Goal: Task Accomplishment & Management: Use online tool/utility

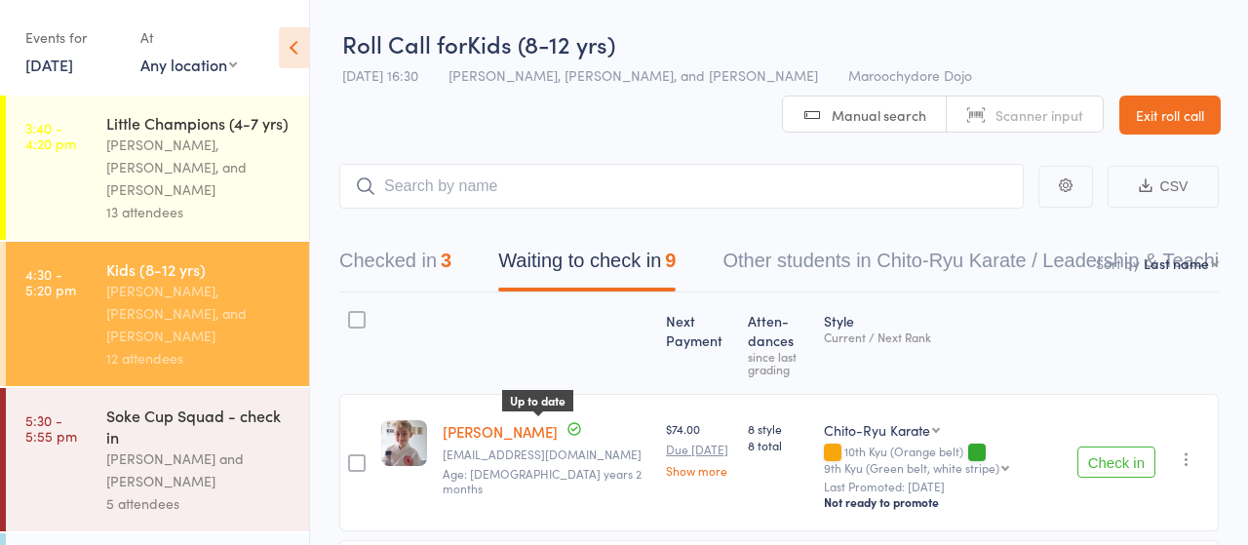
scroll to position [120, 0]
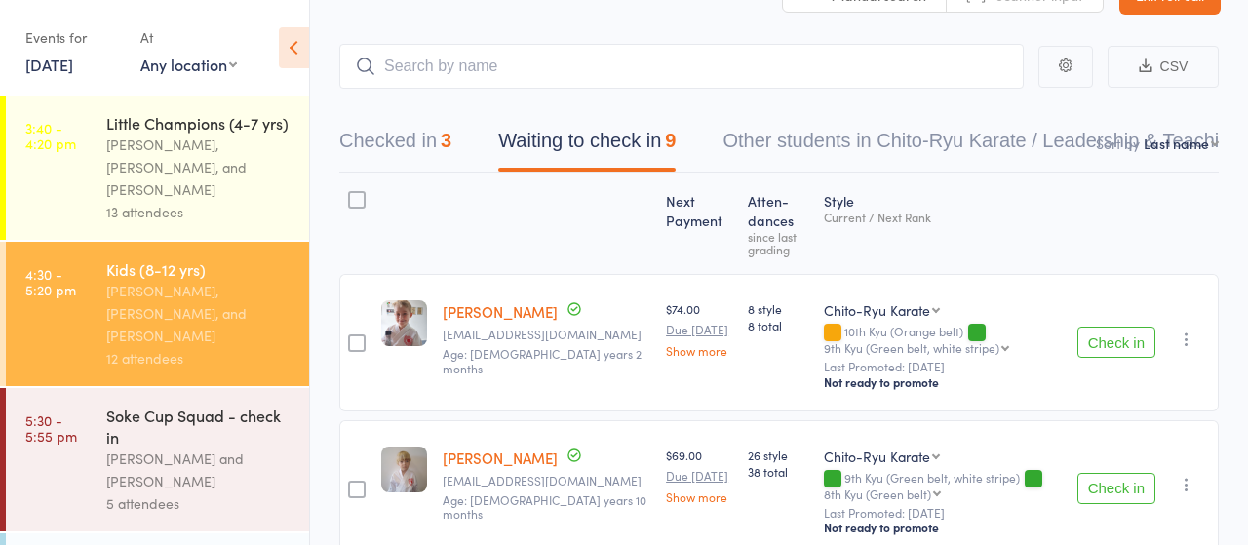
click at [1128, 340] on button "Check in" at bounding box center [1117, 342] width 78 height 31
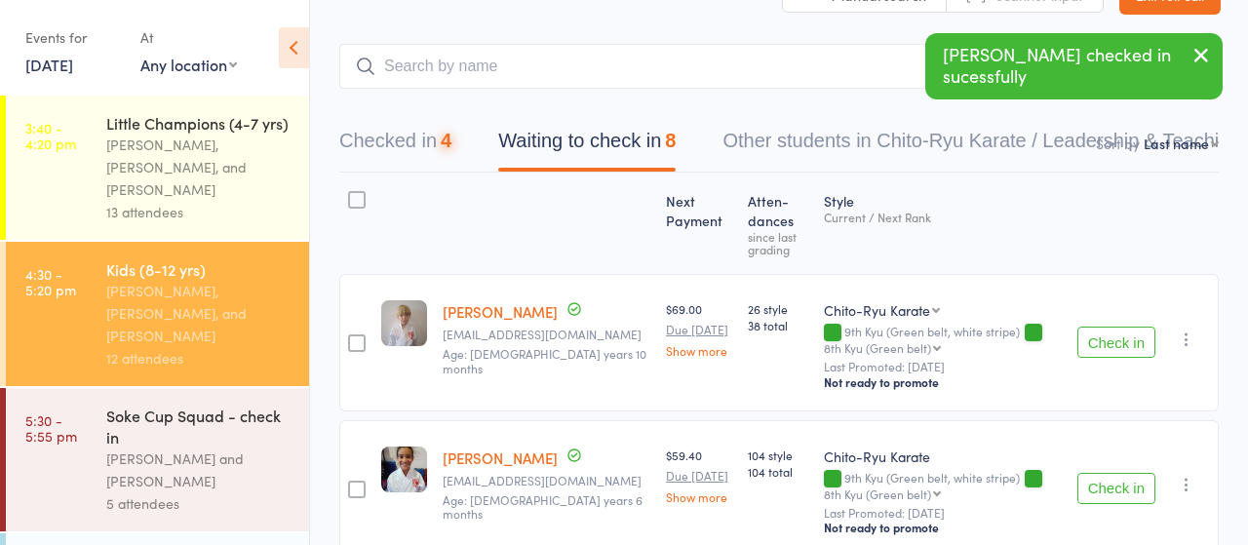
click at [1127, 340] on button "Check in" at bounding box center [1117, 342] width 78 height 31
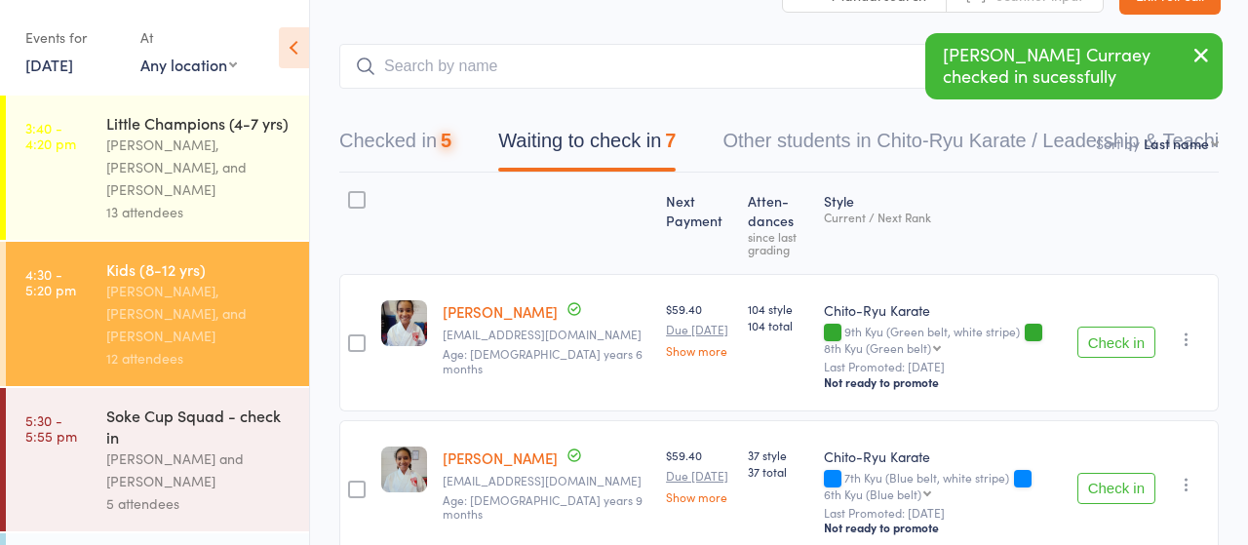
click at [1127, 340] on button "Check in" at bounding box center [1117, 342] width 78 height 31
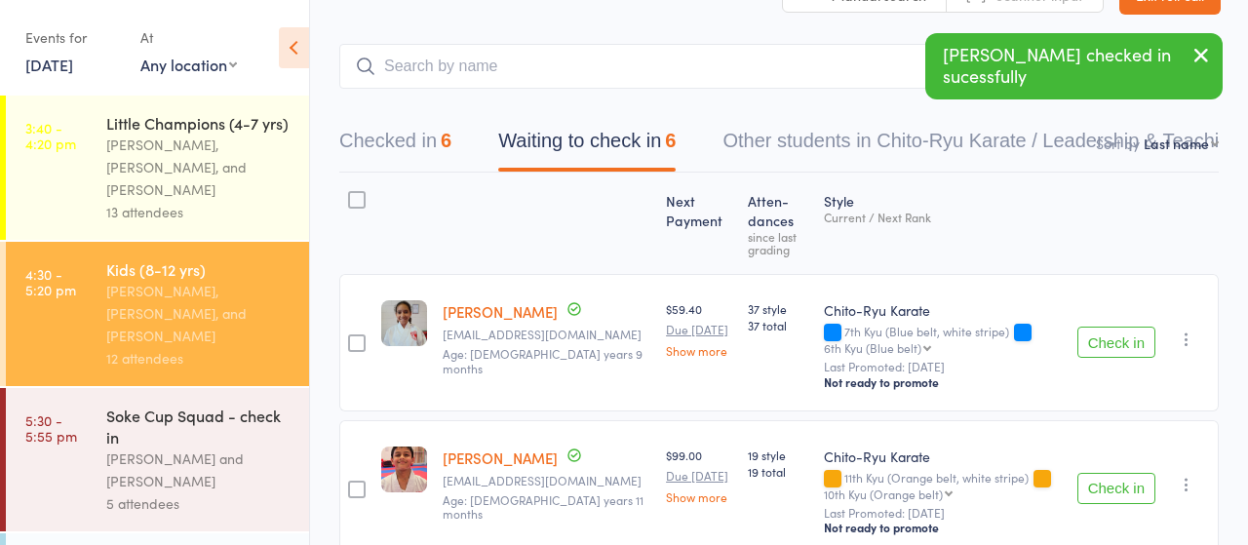
click at [1127, 340] on button "Check in" at bounding box center [1117, 342] width 78 height 31
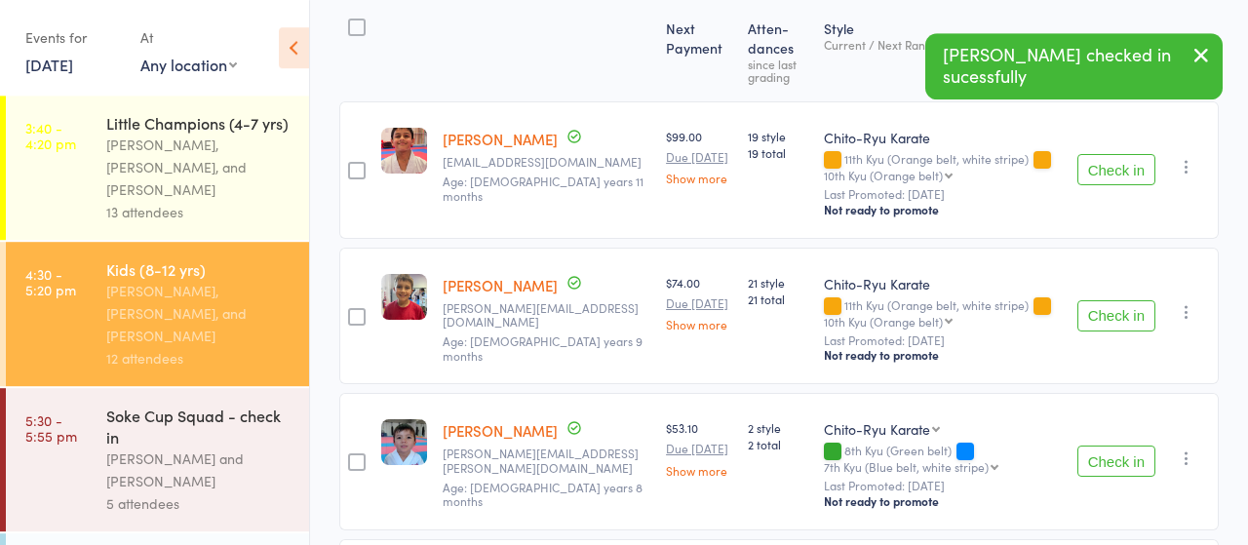
scroll to position [323, 0]
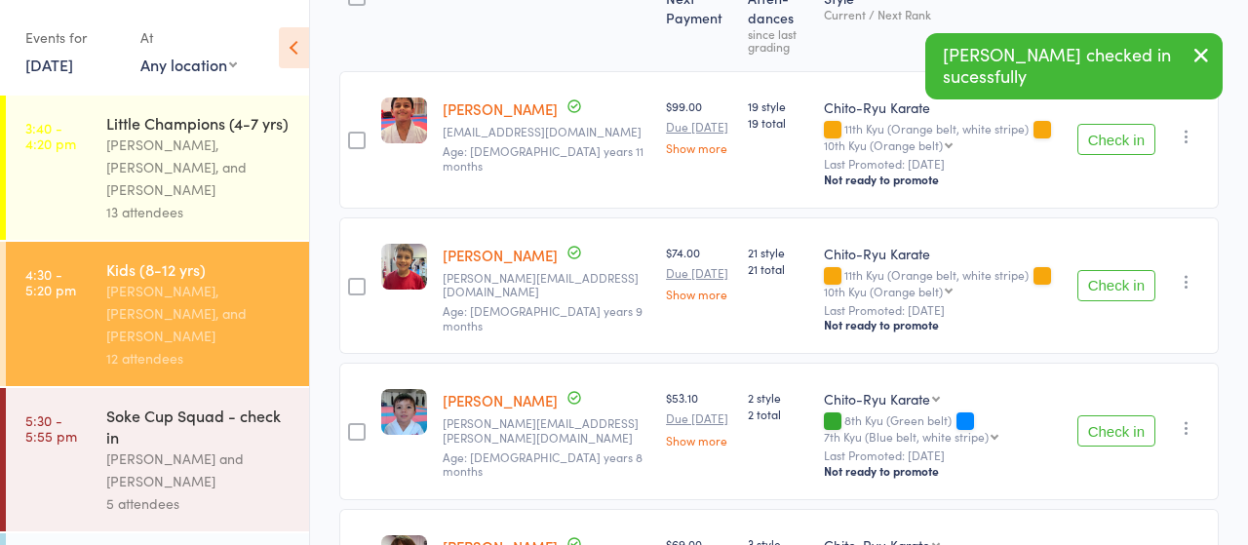
click at [1115, 284] on button "Check in" at bounding box center [1117, 285] width 78 height 31
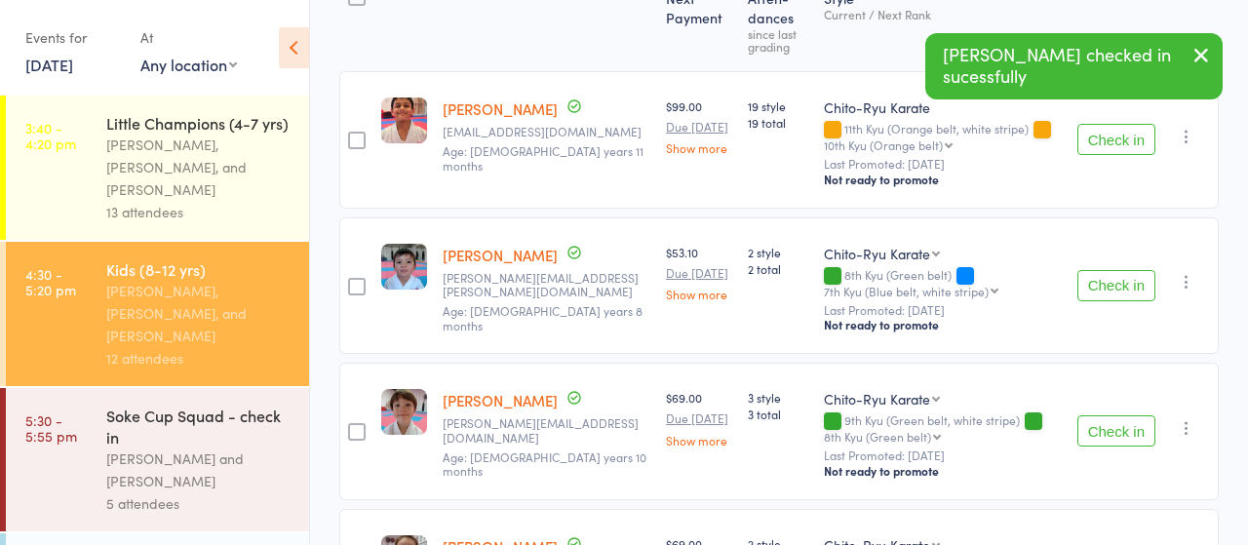
scroll to position [424, 0]
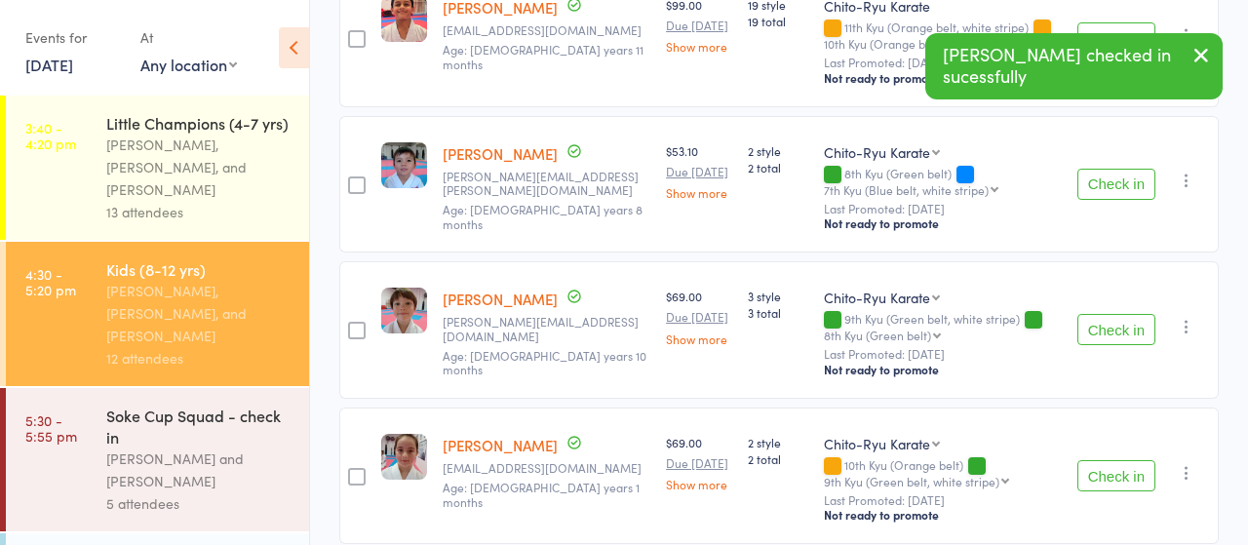
click at [1113, 324] on button "Check in" at bounding box center [1117, 329] width 78 height 31
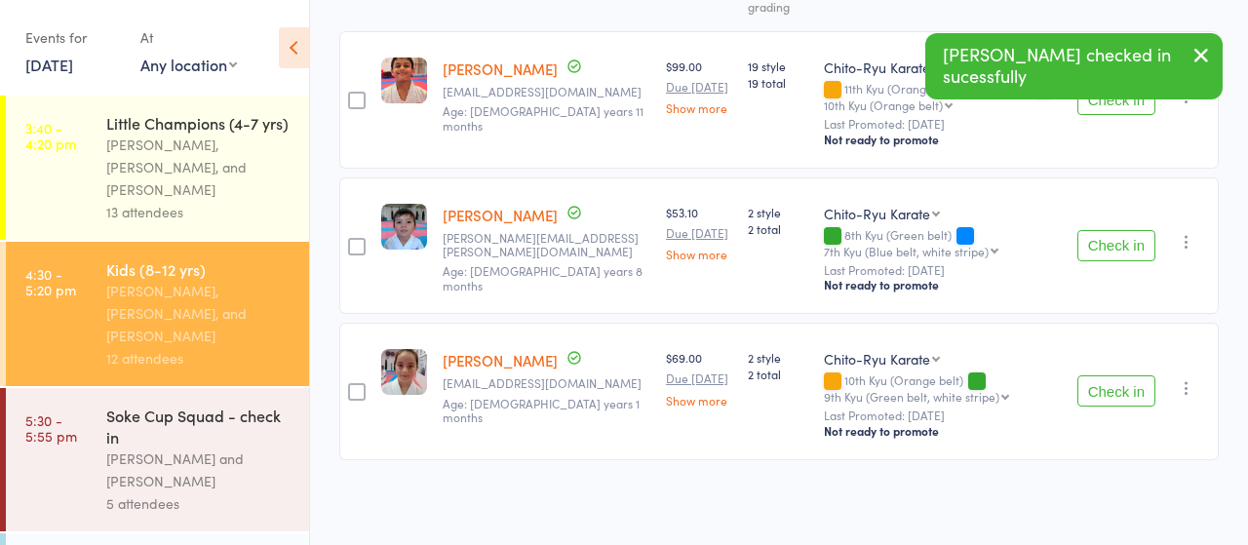
click at [1109, 381] on button "Check in" at bounding box center [1117, 390] width 78 height 31
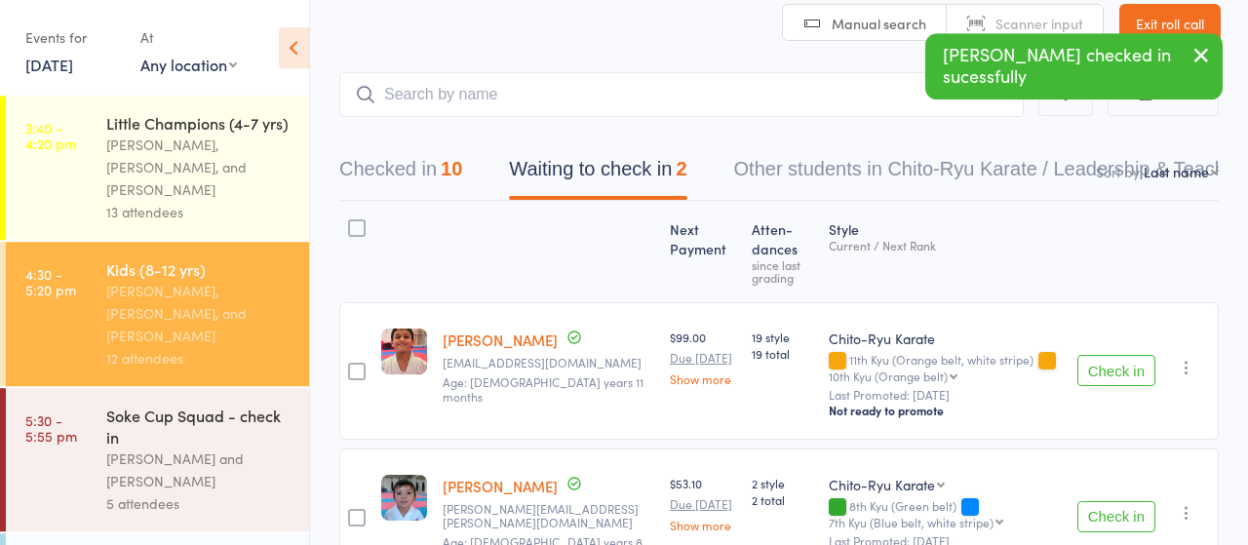
scroll to position [0, 0]
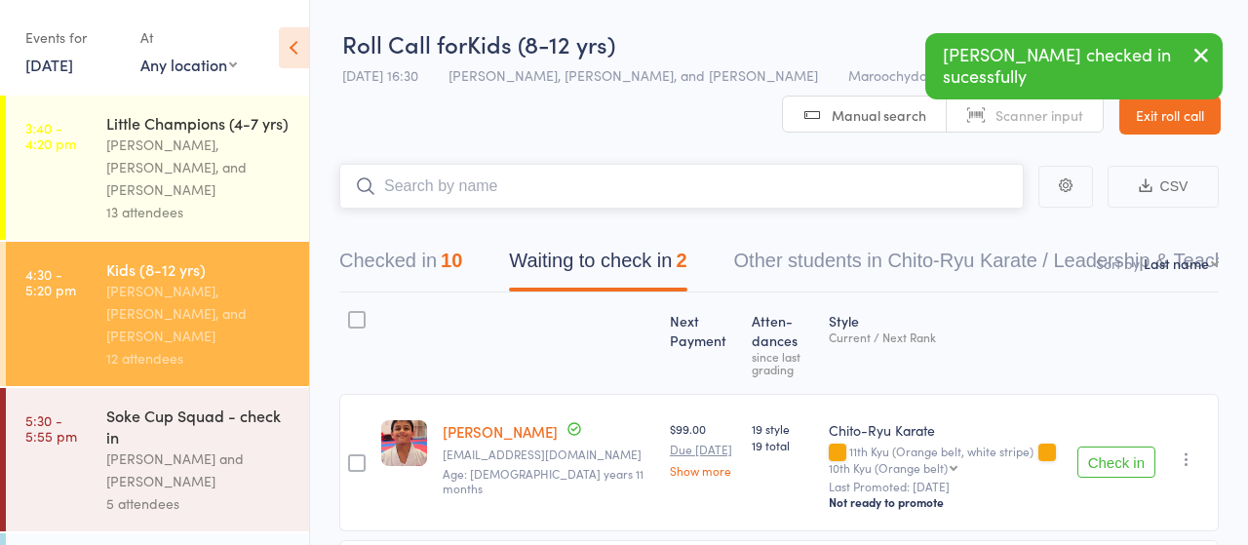
click at [448, 184] on input "search" at bounding box center [681, 186] width 685 height 45
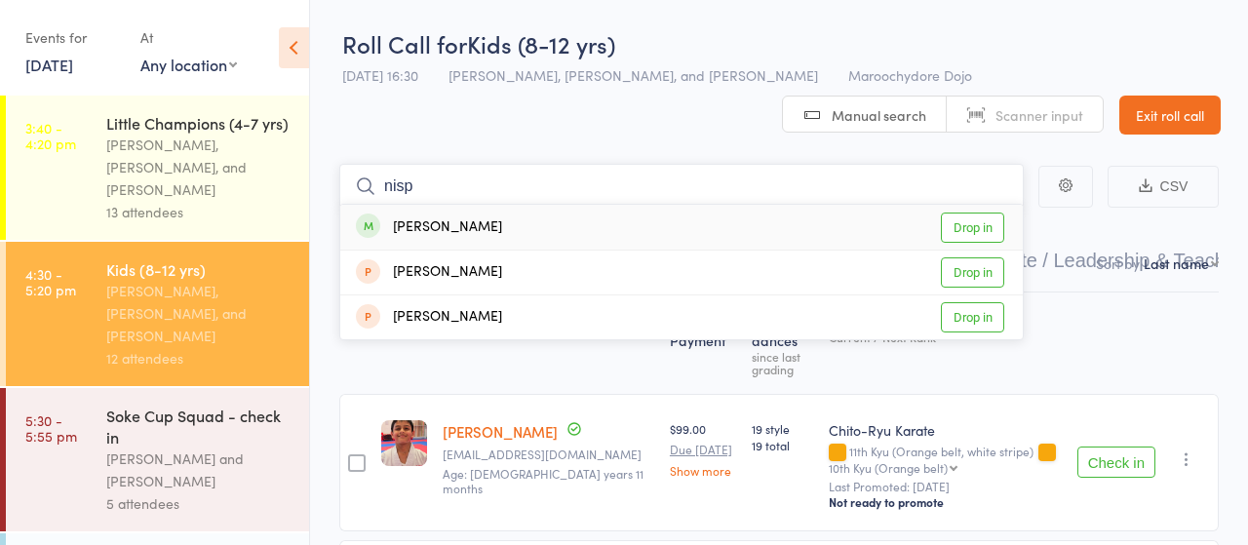
type input "nisp"
click at [967, 224] on link "Drop in" at bounding box center [972, 228] width 63 height 30
